Goal: Find specific page/section: Find specific page/section

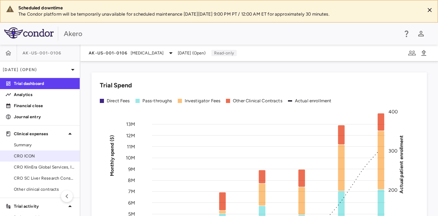
scroll to position [62, 0]
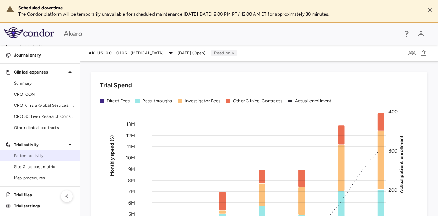
click at [44, 155] on span "Patient activity" at bounding box center [44, 156] width 60 height 6
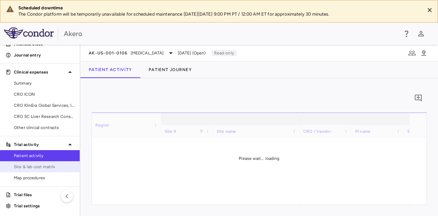
click at [50, 168] on span "Site & lab cost matrix" at bounding box center [44, 167] width 60 height 6
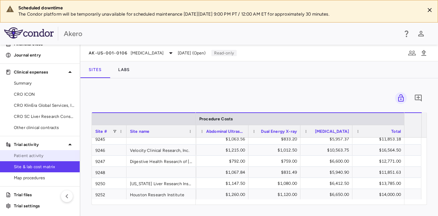
click at [32, 156] on span "Patient activity" at bounding box center [44, 156] width 60 height 6
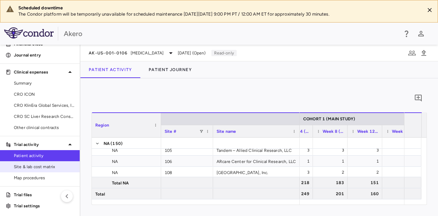
click at [44, 168] on span "Site & lab cost matrix" at bounding box center [44, 167] width 60 height 6
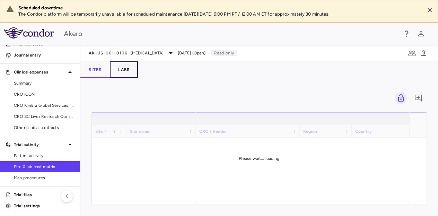
click at [124, 71] on button "Labs" at bounding box center [124, 69] width 28 height 17
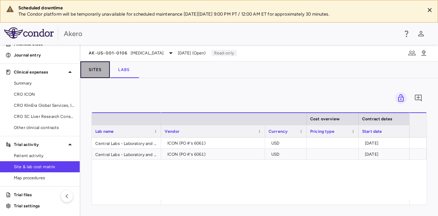
click at [101, 72] on button "Sites" at bounding box center [94, 69] width 29 height 17
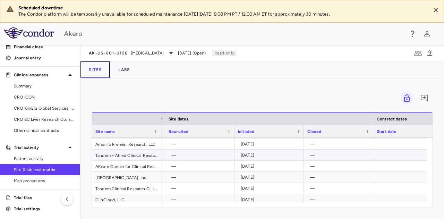
scroll to position [0, 472]
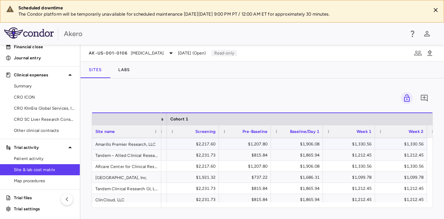
click at [336, 142] on div "$1,330.56" at bounding box center [350, 143] width 42 height 11
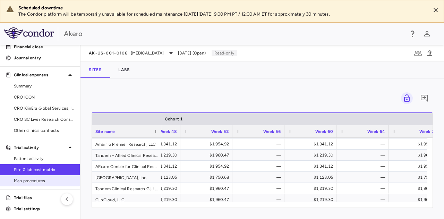
click at [32, 177] on span "Map procedures" at bounding box center [44, 180] width 60 height 6
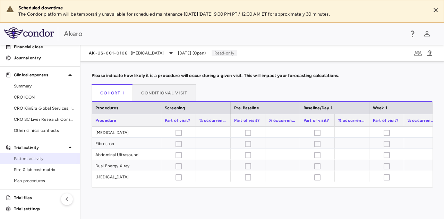
click at [38, 157] on span "Patient activity" at bounding box center [44, 158] width 60 height 6
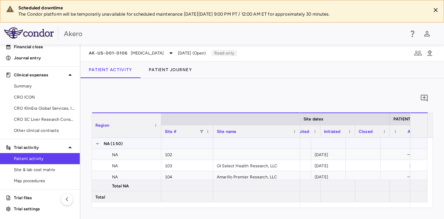
scroll to position [0, 162]
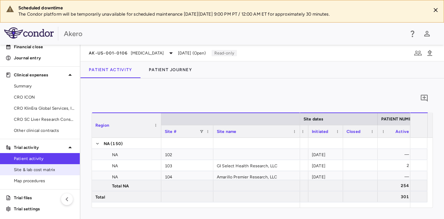
click at [34, 168] on span "Site & lab cost matrix" at bounding box center [44, 169] width 60 height 6
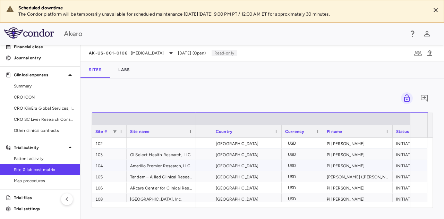
scroll to position [0, 248]
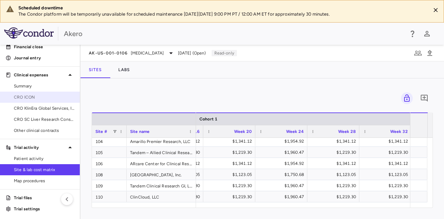
click at [44, 98] on span "CRO ICON" at bounding box center [44, 97] width 60 height 6
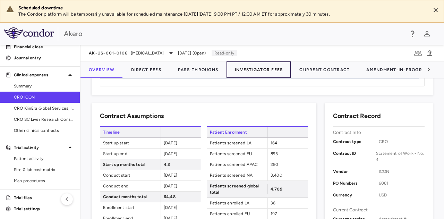
click at [250, 71] on button "Investigator Fees" at bounding box center [258, 69] width 64 height 17
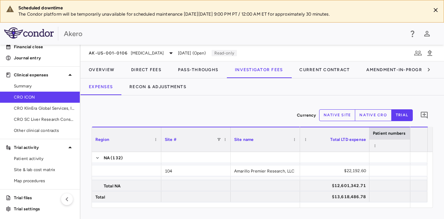
click at [280, 106] on div "Currency native site native cro trial 0 Region Drag here to set column labels R…" at bounding box center [261, 156] width 363 height 123
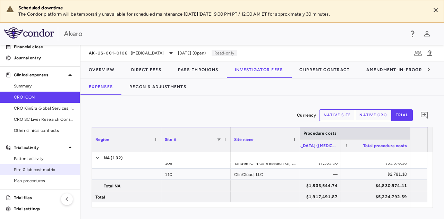
click at [45, 168] on span "Site & lab cost matrix" at bounding box center [44, 169] width 60 height 6
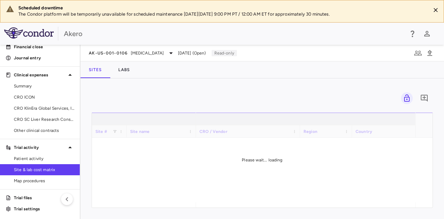
drag, startPoint x: 215, startPoint y: 167, endPoint x: 290, endPoint y: 205, distance: 83.6
click at [290, 205] on div "0 Drag here to set row groups Drag here to set column labels Site # Site name C…" at bounding box center [262, 148] width 341 height 118
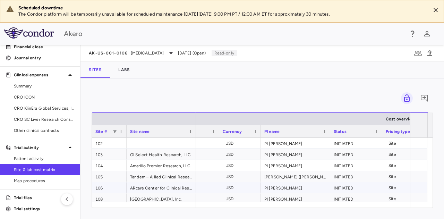
scroll to position [0, 206]
